Goal: Information Seeking & Learning: Learn about a topic

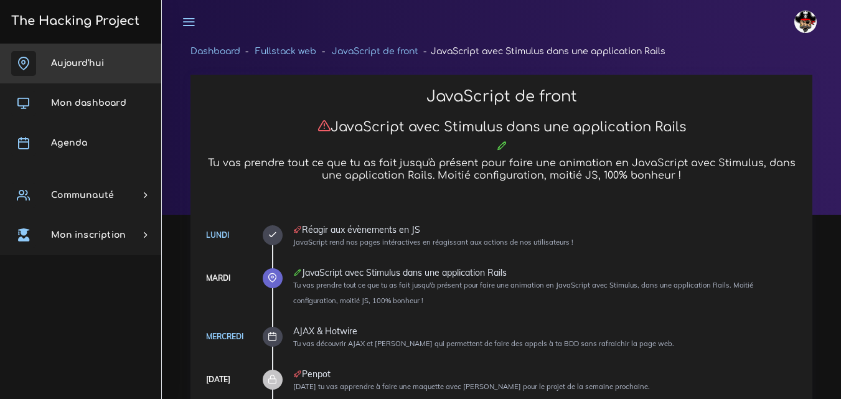
scroll to position [1293, 0]
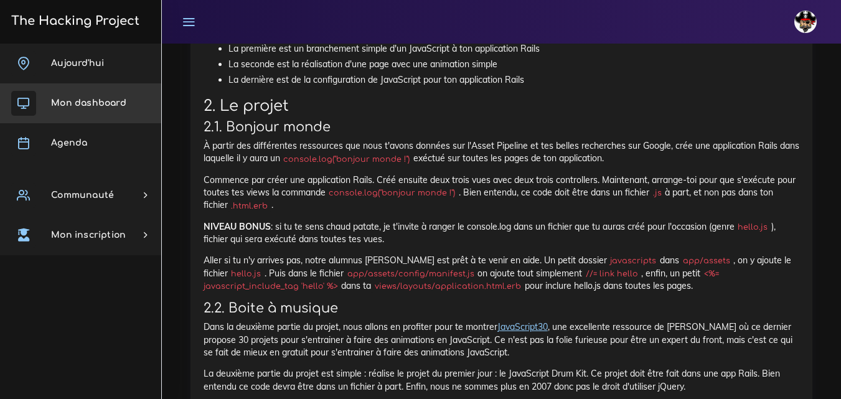
click at [104, 111] on link "Mon dashboard" at bounding box center [80, 103] width 161 height 40
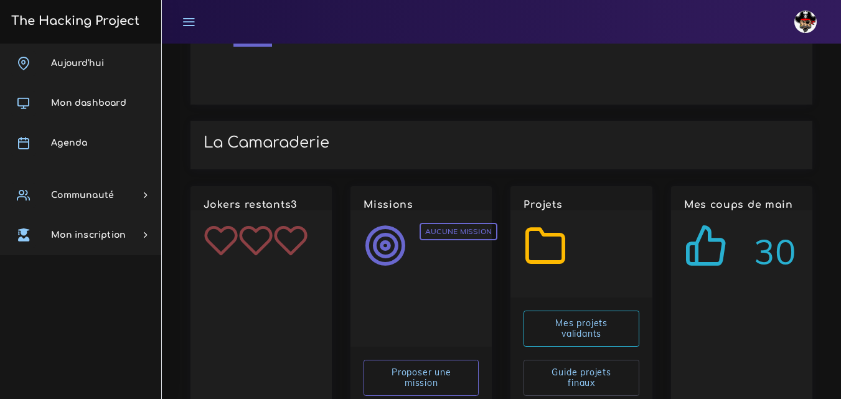
scroll to position [1606, 0]
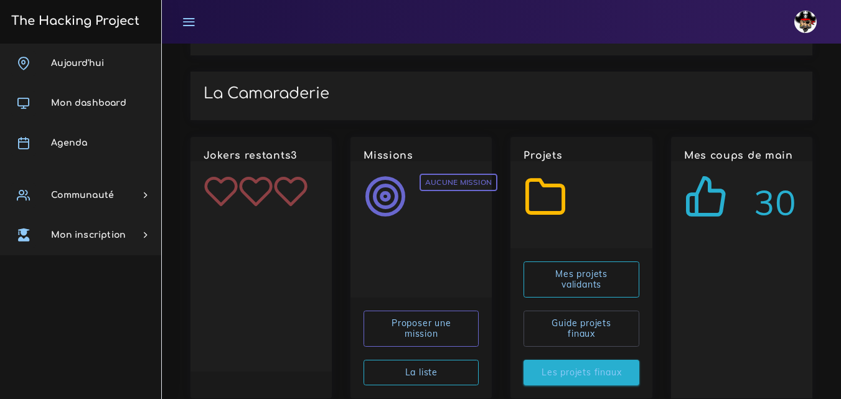
click at [603, 360] on link "Les projets finaux" at bounding box center [581, 373] width 115 height 26
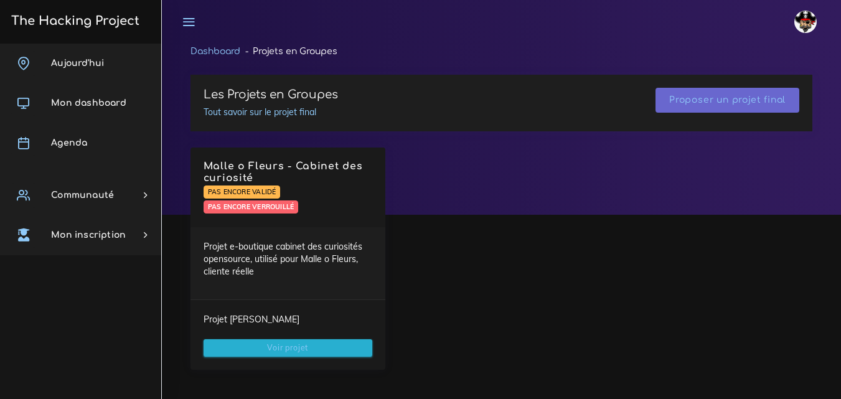
click at [317, 344] on link "Voir projet" at bounding box center [288, 347] width 169 height 17
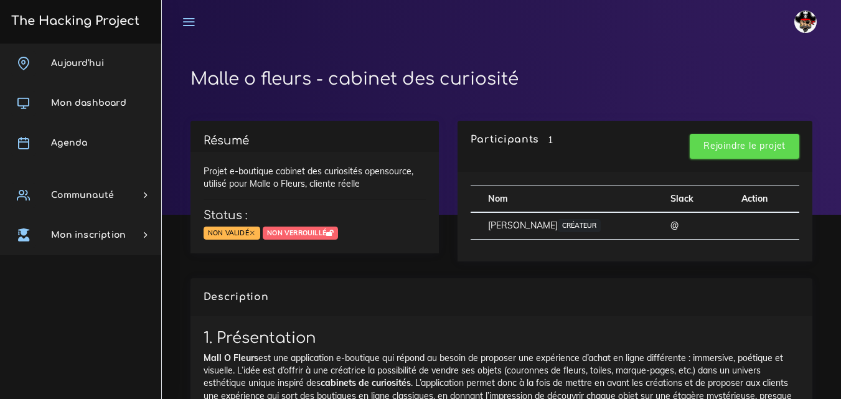
click at [711, 141] on input "Rejoindre le projet" at bounding box center [745, 147] width 110 height 26
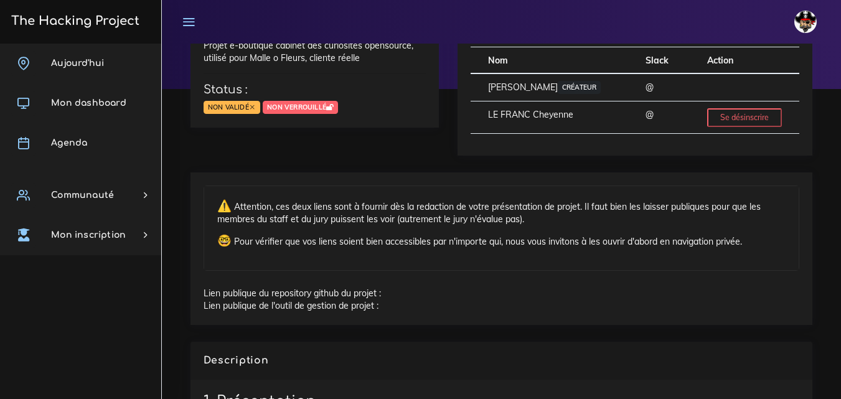
scroll to position [125, 0]
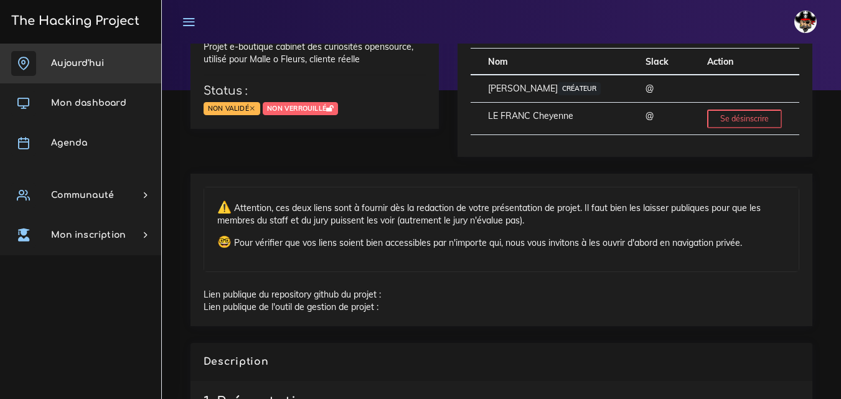
click at [123, 74] on link "Aujourd'hui" at bounding box center [80, 64] width 161 height 40
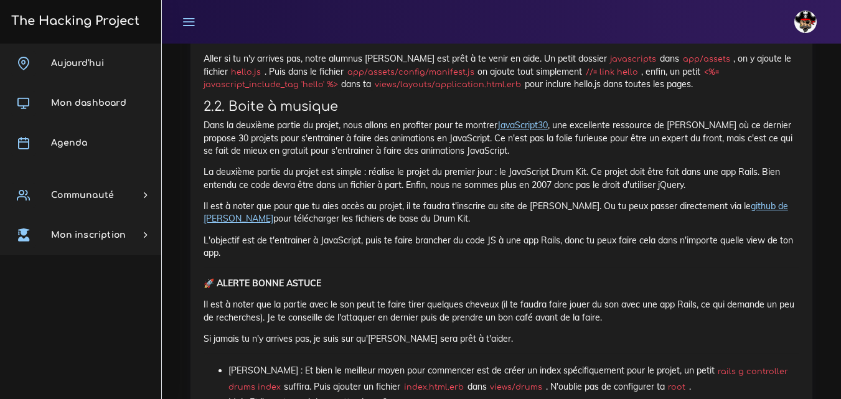
scroll to position [1432, 0]
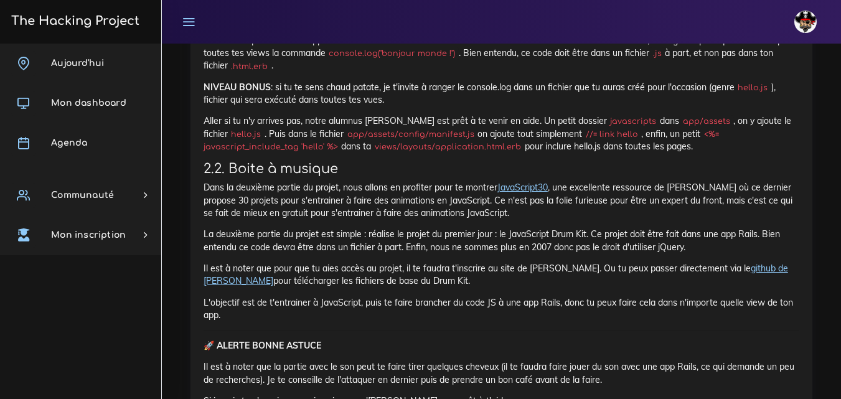
click at [641, 134] on code "//= link hello" at bounding box center [611, 134] width 59 height 12
drag, startPoint x: 636, startPoint y: 133, endPoint x: 587, endPoint y: 136, distance: 48.6
click at [587, 136] on code "//= link hello" at bounding box center [611, 134] width 59 height 12
copy code "//= link hello"
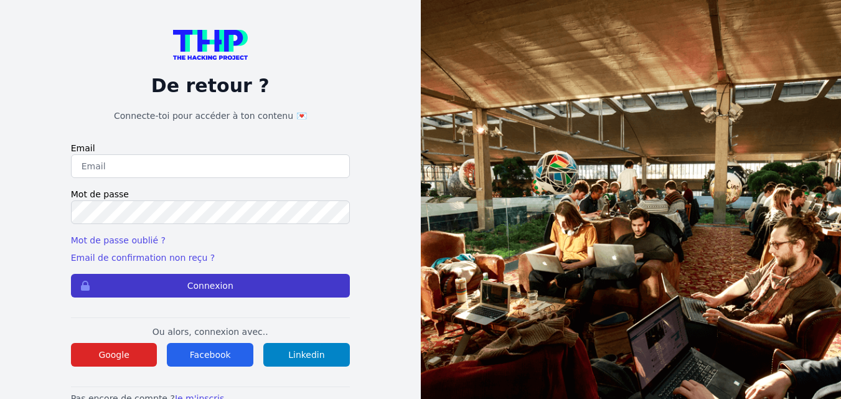
type input "cheyenne.lefranc013@gmail.com"
click at [139, 282] on button "Connexion" at bounding box center [210, 286] width 279 height 24
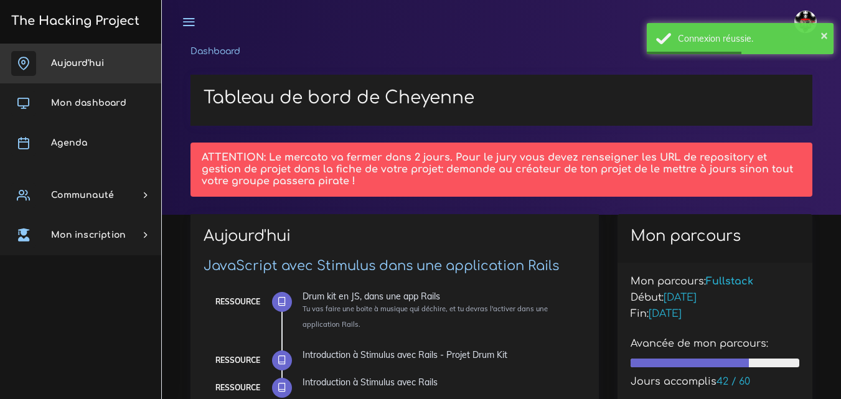
click at [80, 57] on link "Aujourd'hui" at bounding box center [80, 64] width 161 height 40
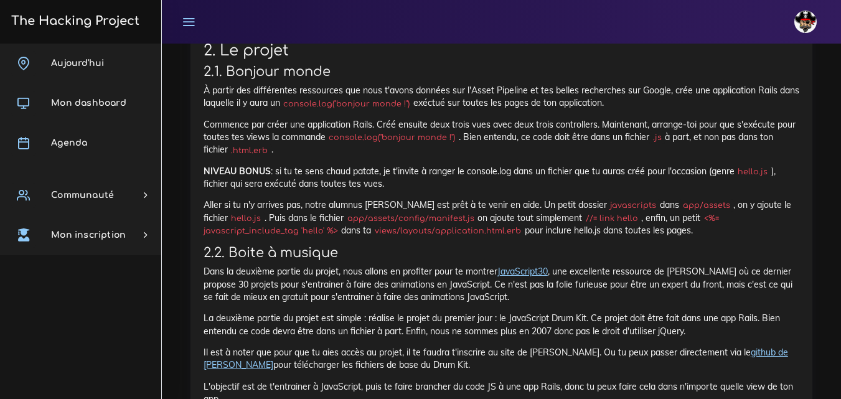
scroll to position [1370, 0]
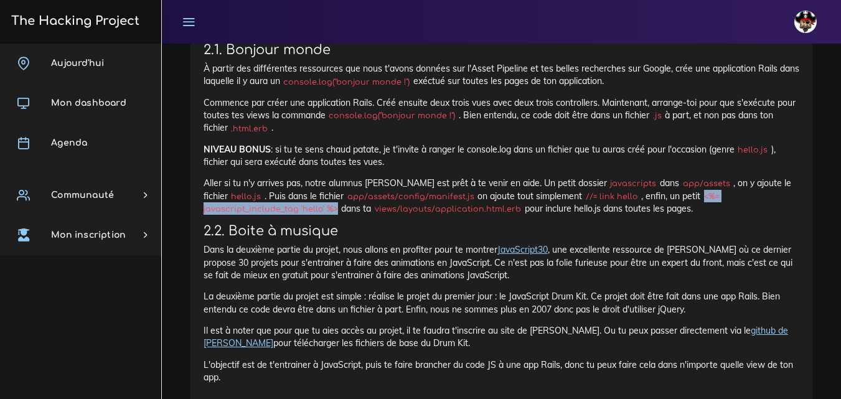
drag, startPoint x: 707, startPoint y: 196, endPoint x: 331, endPoint y: 212, distance: 376.5
click at [331, 212] on code "<%= javascript_include_tag 'hello' %>" at bounding box center [462, 203] width 516 height 25
copy code "<%= javascript_include_tag 'hello' %>"
click at [442, 230] on h3 "2.2. Boite à musique" at bounding box center [502, 232] width 596 height 16
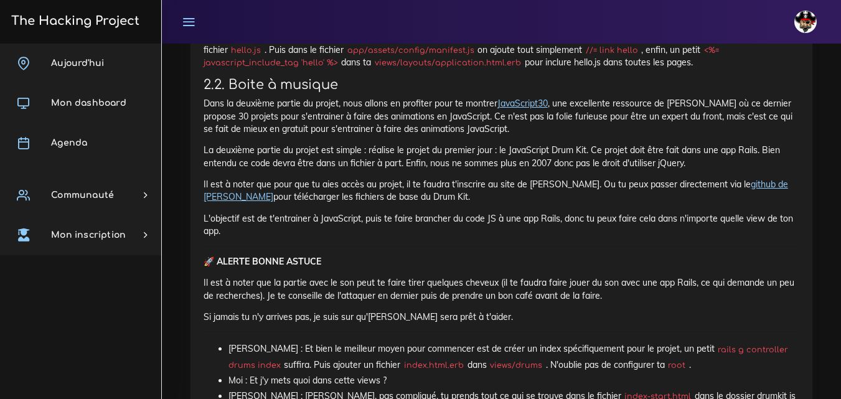
scroll to position [1495, 0]
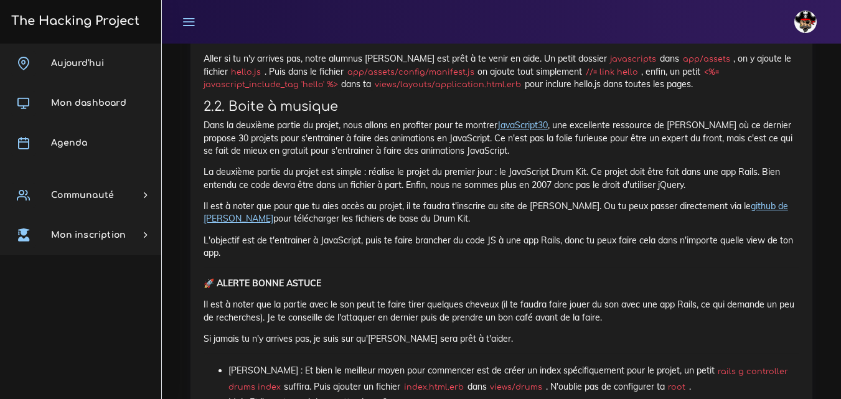
click at [782, 205] on link "github de [PERSON_NAME]" at bounding box center [496, 213] width 585 height 24
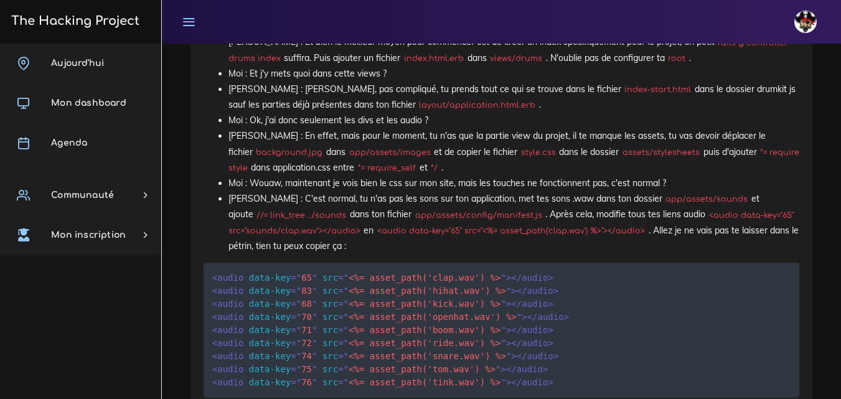
scroll to position [1868, 0]
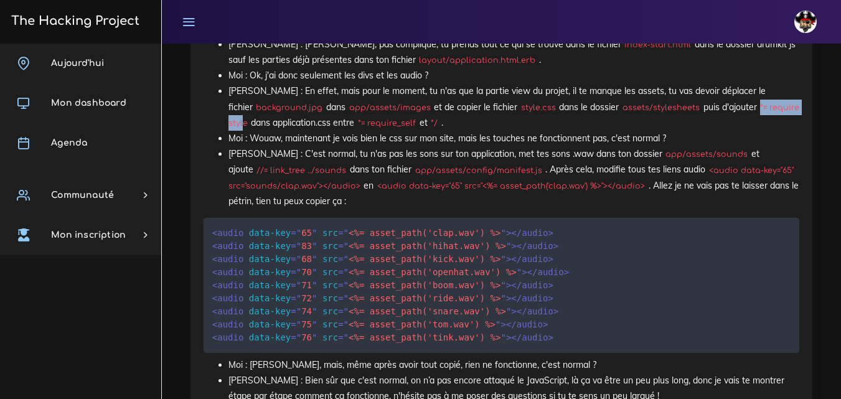
drag, startPoint x: 745, startPoint y: 105, endPoint x: 244, endPoint y: 122, distance: 501.0
click at [244, 122] on code "*= require style" at bounding box center [514, 116] width 571 height 28
drag, startPoint x: 248, startPoint y: 121, endPoint x: 746, endPoint y: 107, distance: 498.4
click at [746, 107] on code "*= require style" at bounding box center [514, 116] width 571 height 28
copy code "*= require style"
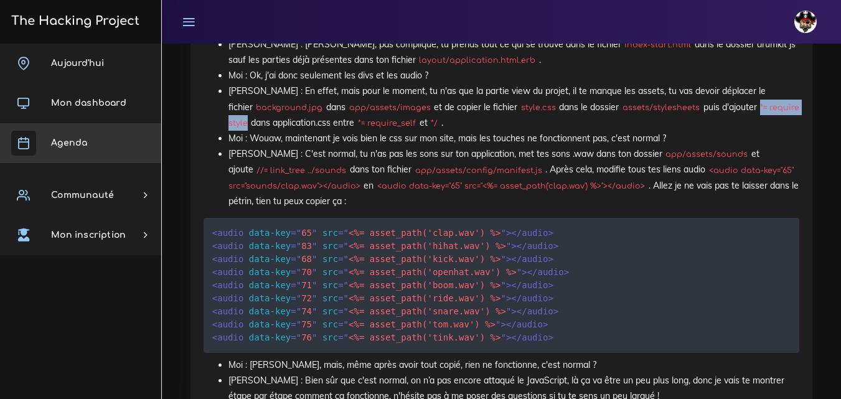
click at [97, 152] on link "Agenda" at bounding box center [80, 143] width 161 height 40
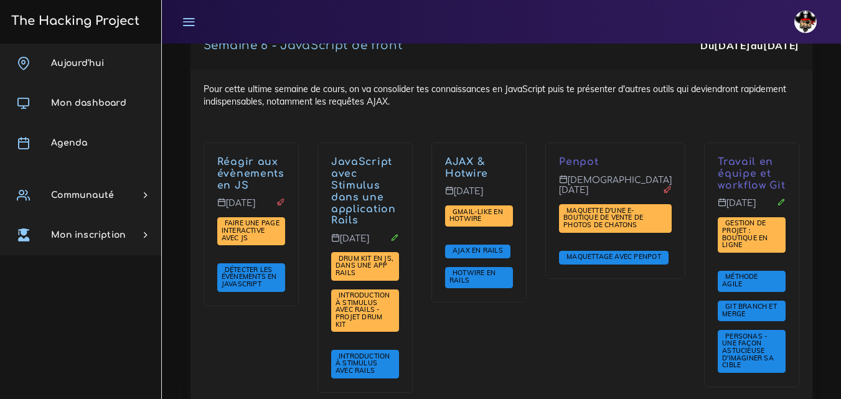
scroll to position [4077, 0]
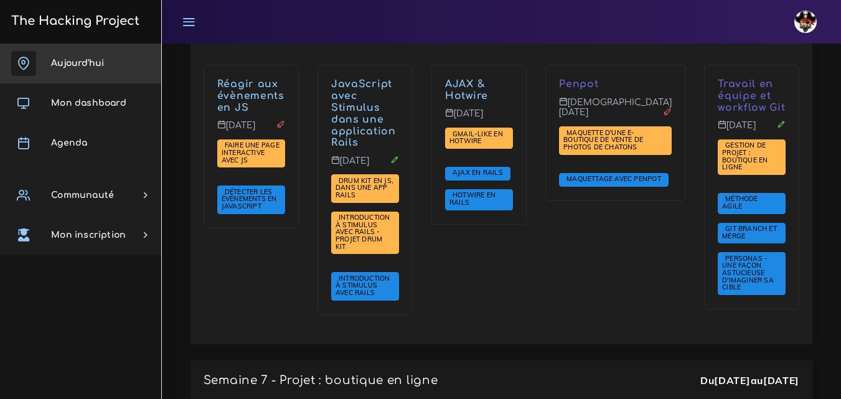
click at [90, 63] on span "Aujourd'hui" at bounding box center [77, 63] width 53 height 9
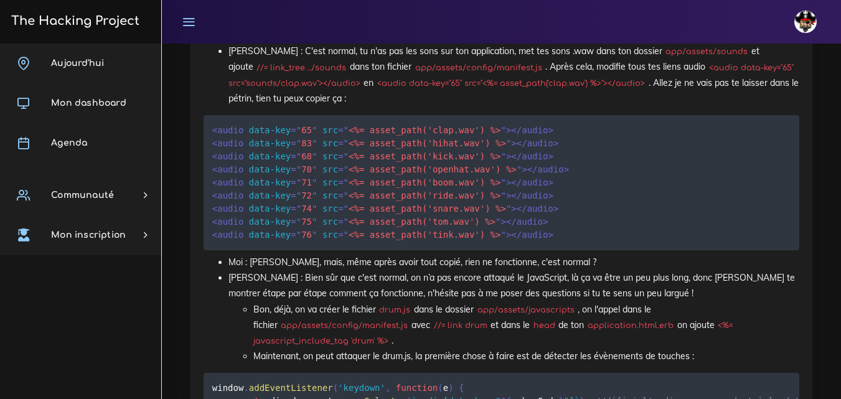
scroll to position [1993, 0]
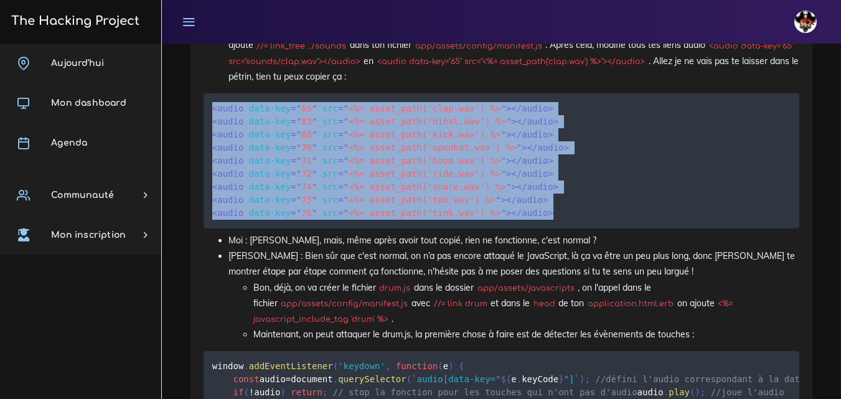
drag, startPoint x: 529, startPoint y: 213, endPoint x: 212, endPoint y: 100, distance: 336.4
click at [212, 100] on pre "< audio data-key = " 65 " src = " <%= asset_path('clap.wav') %> " > </ audio > …" at bounding box center [502, 160] width 596 height 135
copy code "< audio data-key = " 65 " src = " <%= asset_path('clap.wav') %> " > </ audio > …"
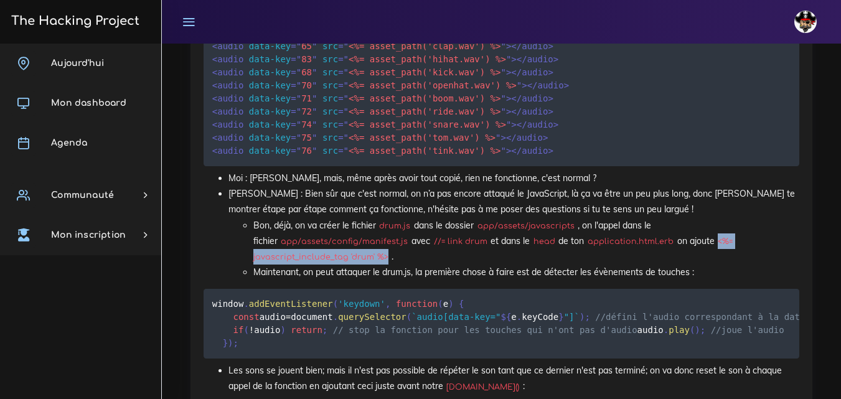
drag, startPoint x: 386, startPoint y: 257, endPoint x: 702, endPoint y: 247, distance: 316.5
click at [702, 247] on code "<%= javascript_include_tag 'drum' %>" at bounding box center [492, 249] width 479 height 28
copy code "<%= javascript_include_tag 'drum' %>"
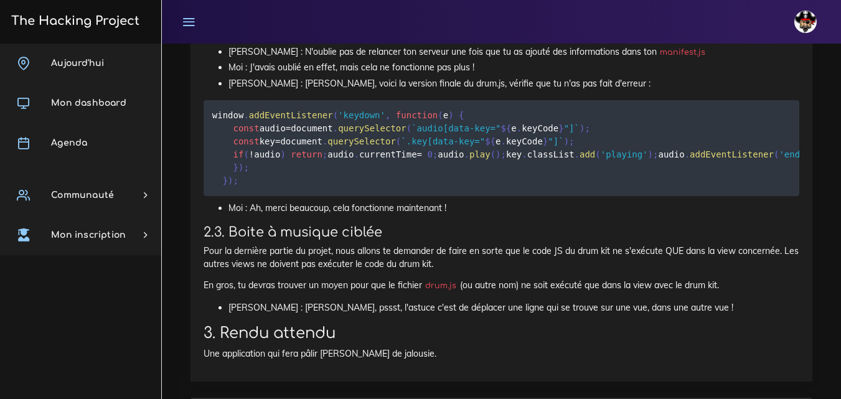
scroll to position [2740, 0]
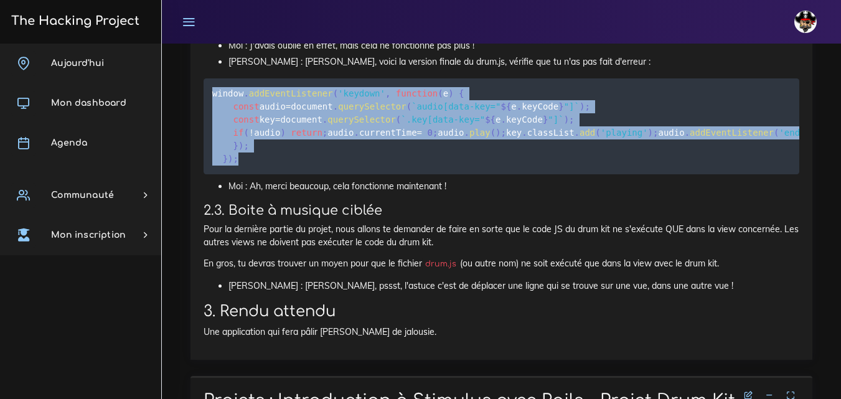
drag, startPoint x: 240, startPoint y: 267, endPoint x: 204, endPoint y: 123, distance: 148.8
click at [204, 123] on pre "window . addEventListener ( 'keydown' , function ( e ) { const audio = document…" at bounding box center [502, 126] width 596 height 96
copy code "window . addEventListener ( 'keydown' , function ( e ) { const audio = document…"
click at [495, 174] on pre "window . addEventListener ( 'keydown' , function ( e ) { const audio = document…" at bounding box center [502, 126] width 596 height 96
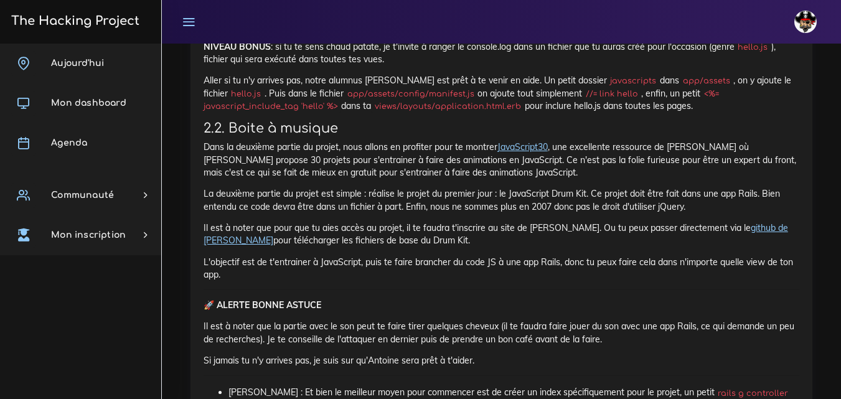
scroll to position [1495, 0]
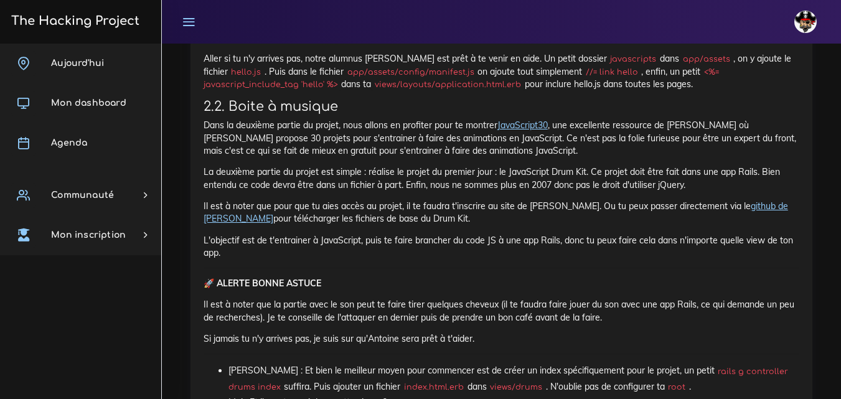
click at [762, 202] on link "github de [PERSON_NAME]" at bounding box center [496, 213] width 585 height 24
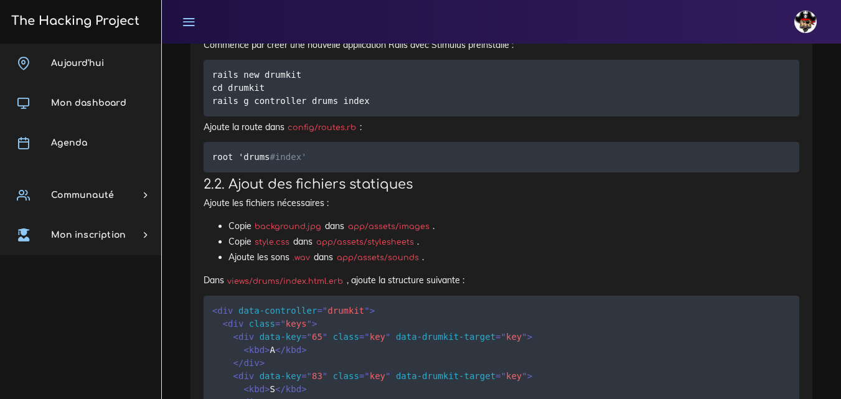
scroll to position [3363, 0]
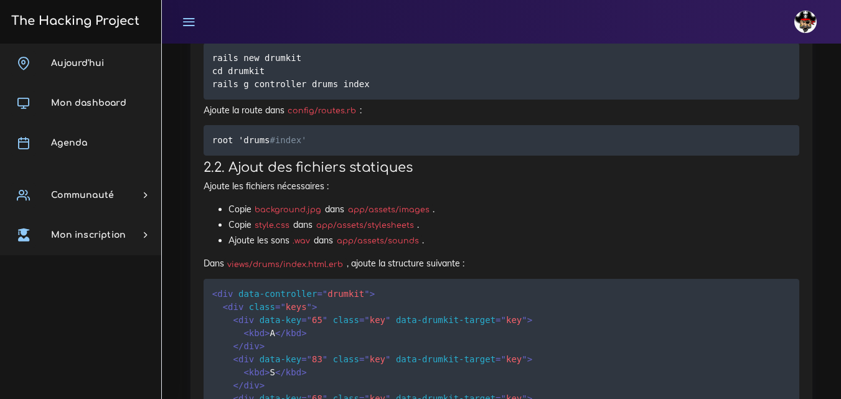
click at [88, 288] on div "Aujourd'hui Mon dashboard [GEOGRAPHIC_DATA] Communauté [GEOGRAPHIC_DATA] Certif…" at bounding box center [80, 222] width 161 height 356
click at [110, 300] on div "Aujourd'hui Mon dashboard [GEOGRAPHIC_DATA] Communauté [GEOGRAPHIC_DATA] Certif…" at bounding box center [80, 222] width 161 height 356
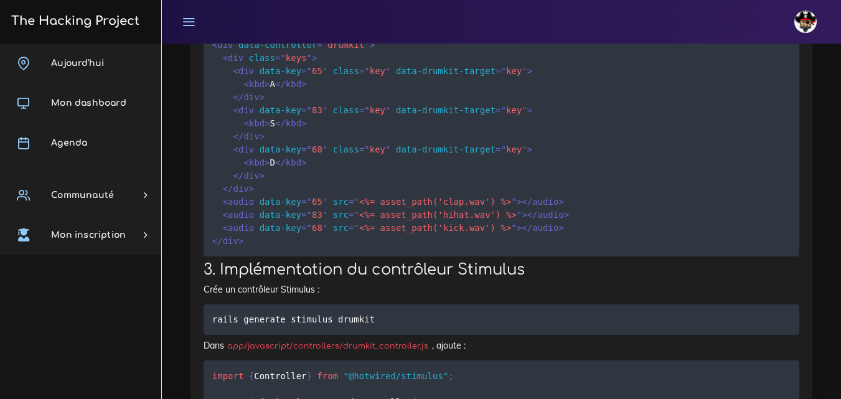
scroll to position [3674, 0]
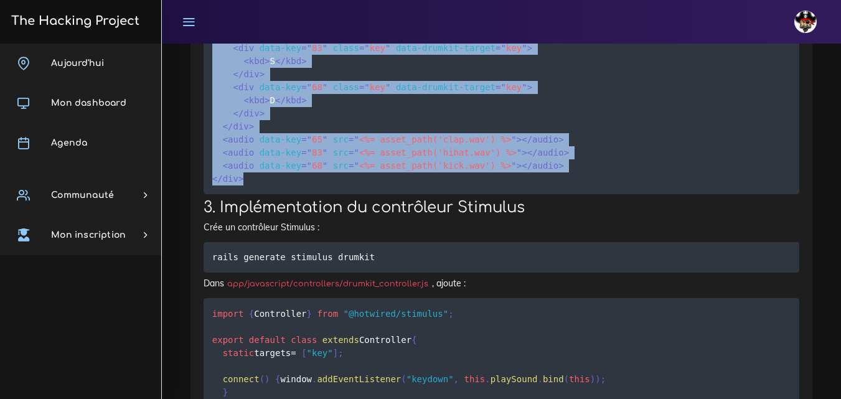
drag, startPoint x: 245, startPoint y: 289, endPoint x: 209, endPoint y: 89, distance: 203.1
click at [209, 89] on pre "< div data-controller = " drumkit " > < div class = " keys " > < div data-key =…" at bounding box center [502, 81] width 596 height 227
copy code "< div data-controller = " drumkit " > < div class = " keys " > < div data-key =…"
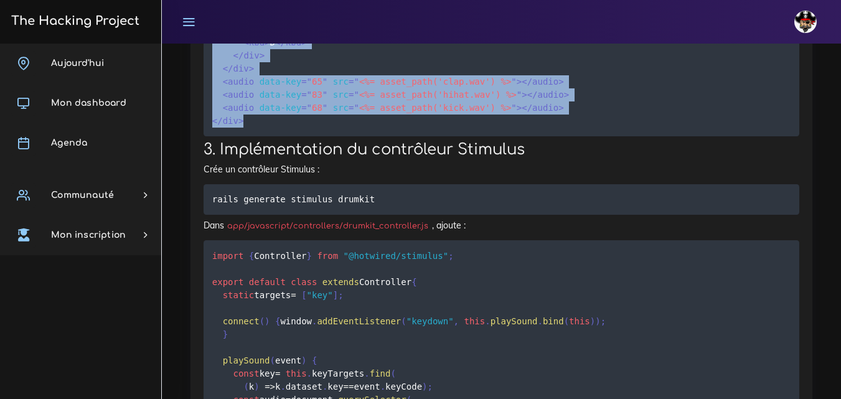
scroll to position [3799, 0]
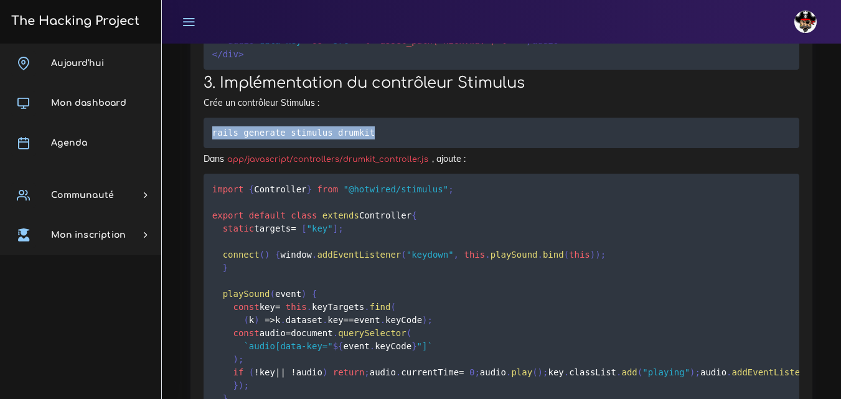
drag, startPoint x: 372, startPoint y: 242, endPoint x: 194, endPoint y: 232, distance: 178.4
copy code "rails generate stimulus drumkit"
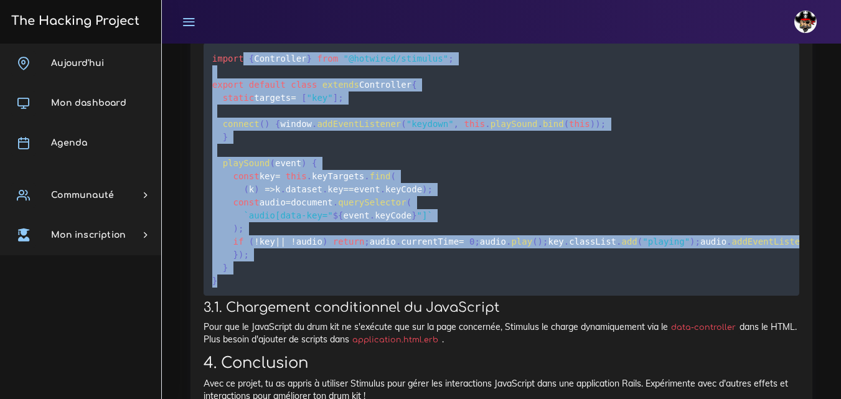
scroll to position [3861, 0]
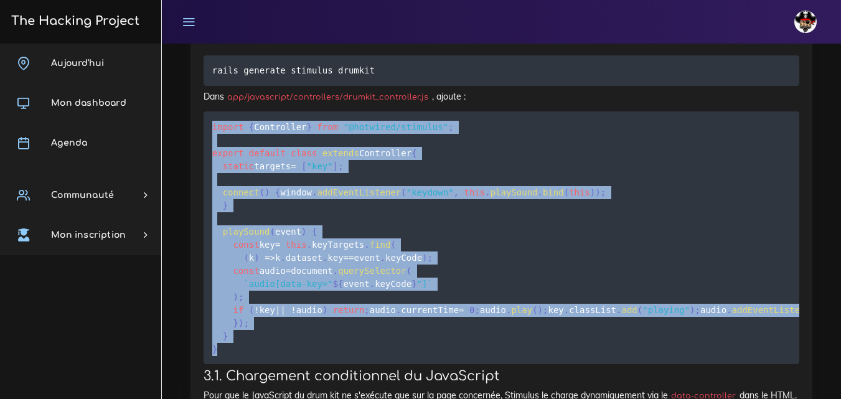
drag, startPoint x: 232, startPoint y: 268, endPoint x: 206, endPoint y: 232, distance: 44.1
click at [206, 232] on pre "import { Controller } from "@hotwired/stimulus" ; export default class extends …" at bounding box center [502, 237] width 596 height 253
copy code "import { Controller } from "@hotwired/stimulus" ; export default class extends …"
click at [433, 298] on pre "import { Controller } from "@hotwired/stimulus" ; export default class extends …" at bounding box center [502, 237] width 596 height 253
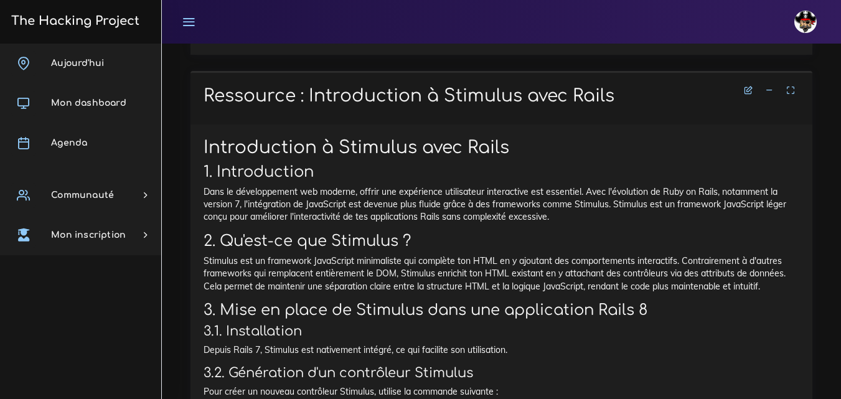
scroll to position [4297, 0]
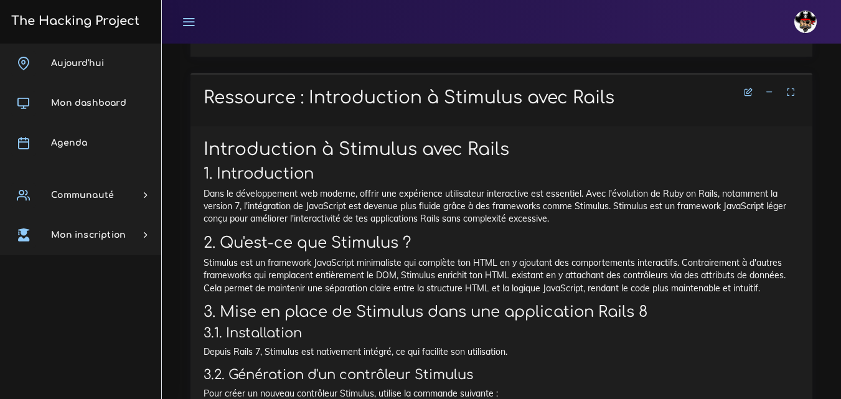
drag, startPoint x: 453, startPoint y: 202, endPoint x: 203, endPoint y: 185, distance: 250.9
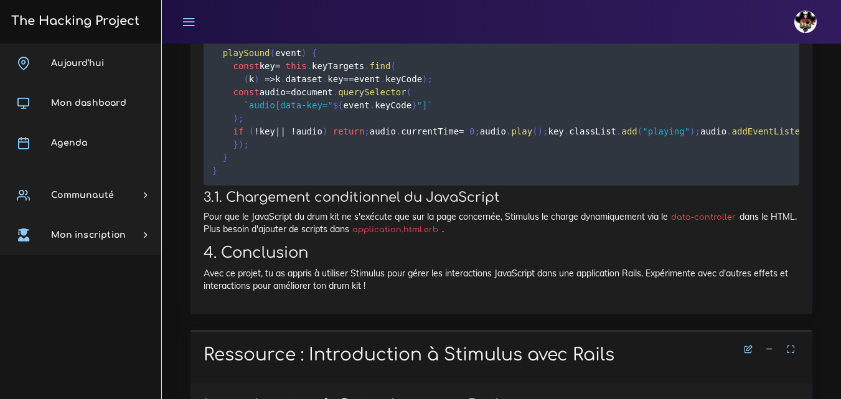
scroll to position [4110, 0]
